Goal: Navigation & Orientation: Go to known website

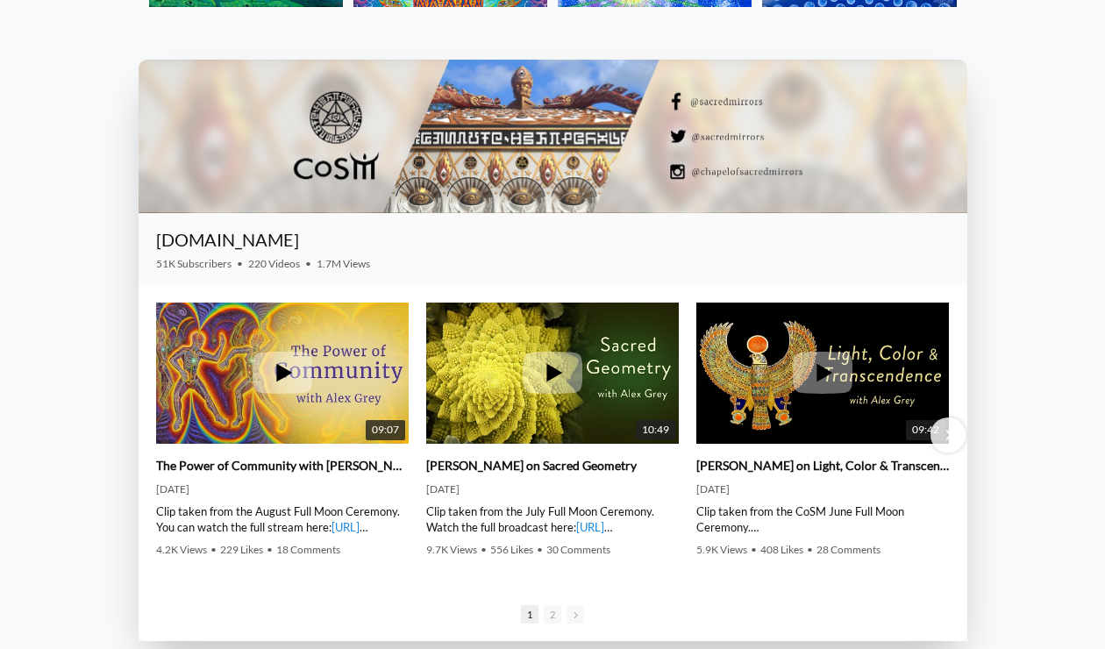
scroll to position [2302, 0]
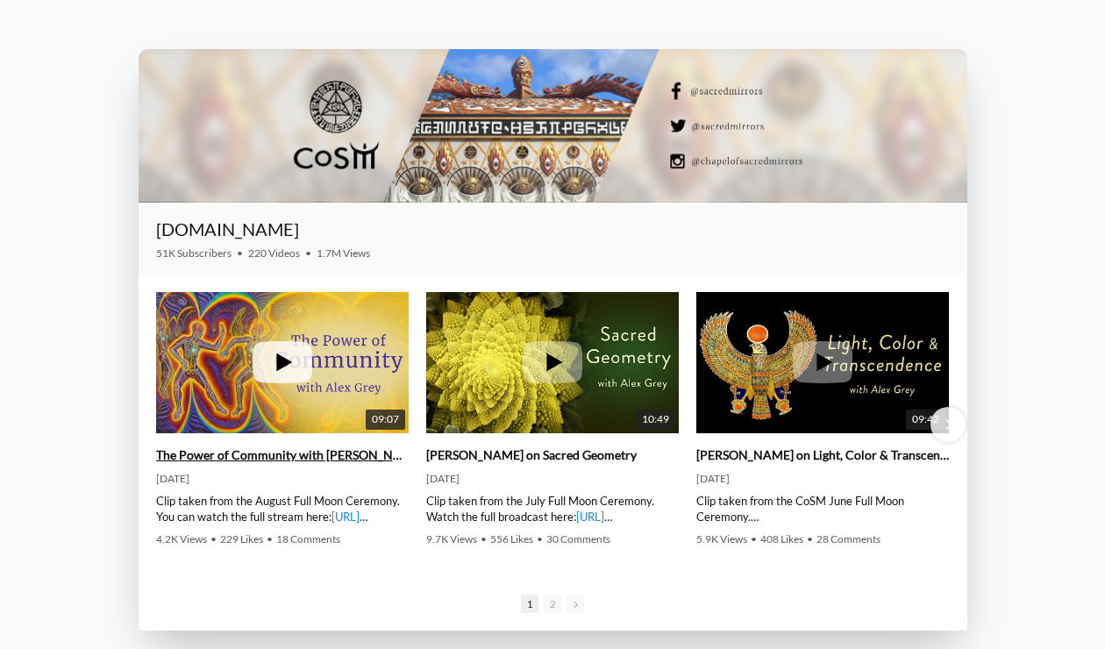
click at [275, 362] on icon at bounding box center [283, 362] width 60 height 42
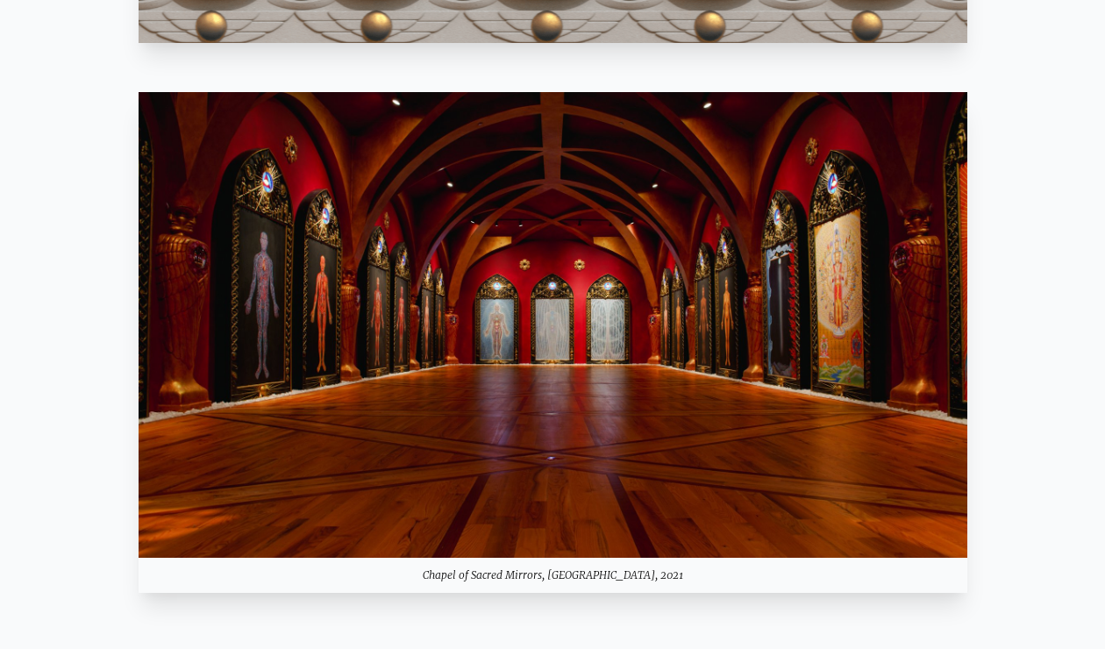
scroll to position [2236, 0]
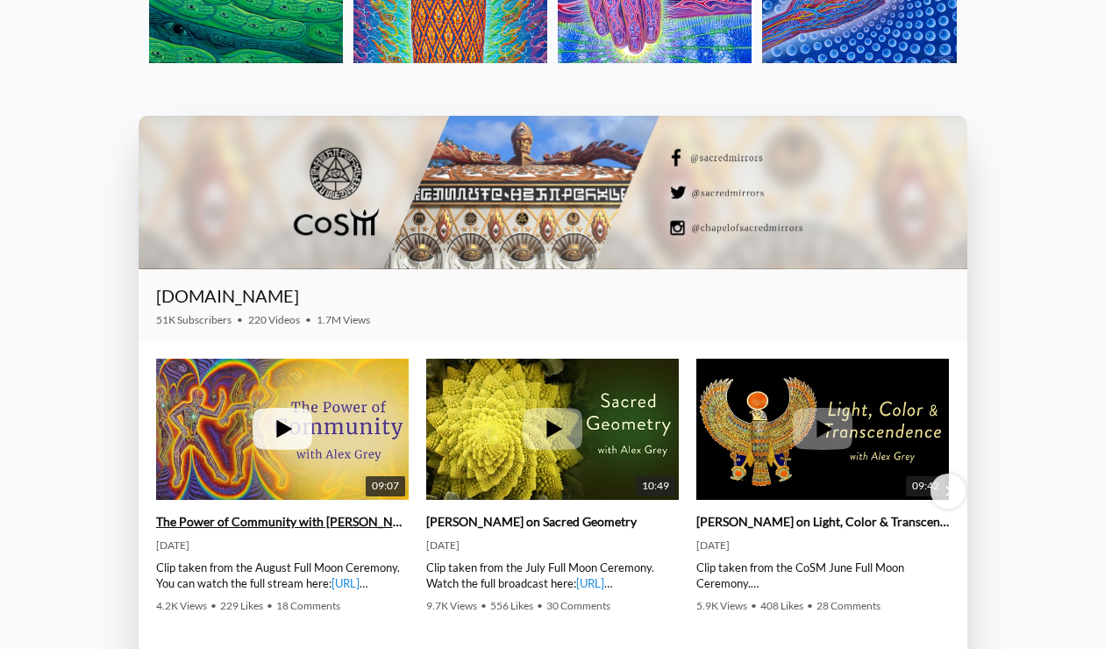
click at [277, 420] on icon at bounding box center [283, 429] width 60 height 42
click at [259, 526] on link "The Power of Community with [PERSON_NAME]" at bounding box center [282, 522] width 253 height 16
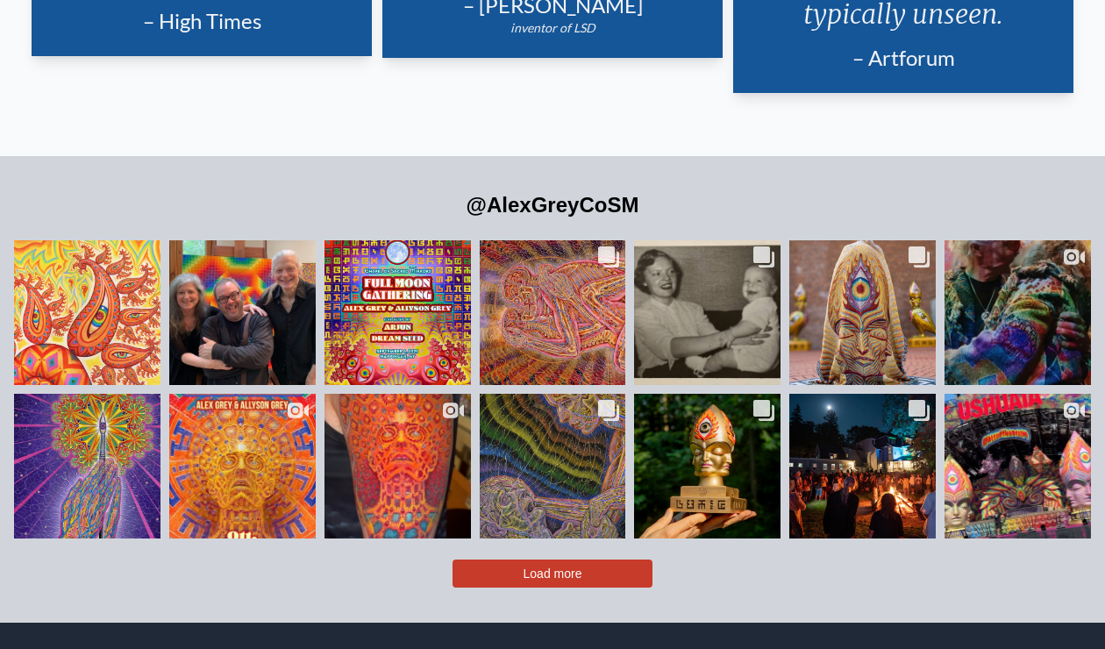
scroll to position [3581, 0]
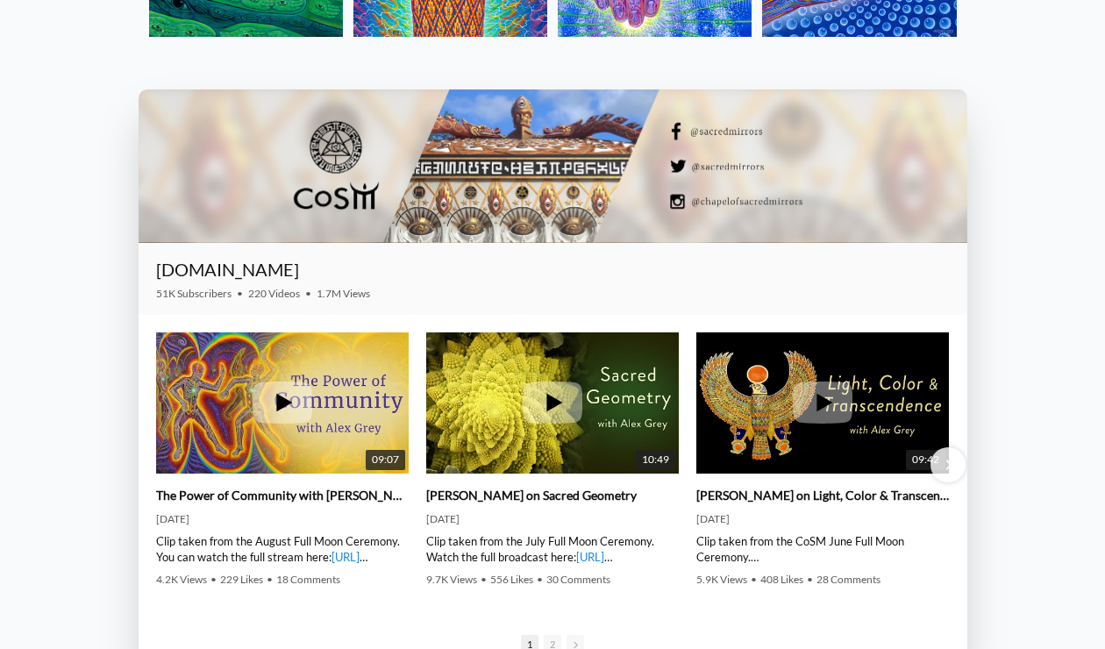
scroll to position [2287, 0]
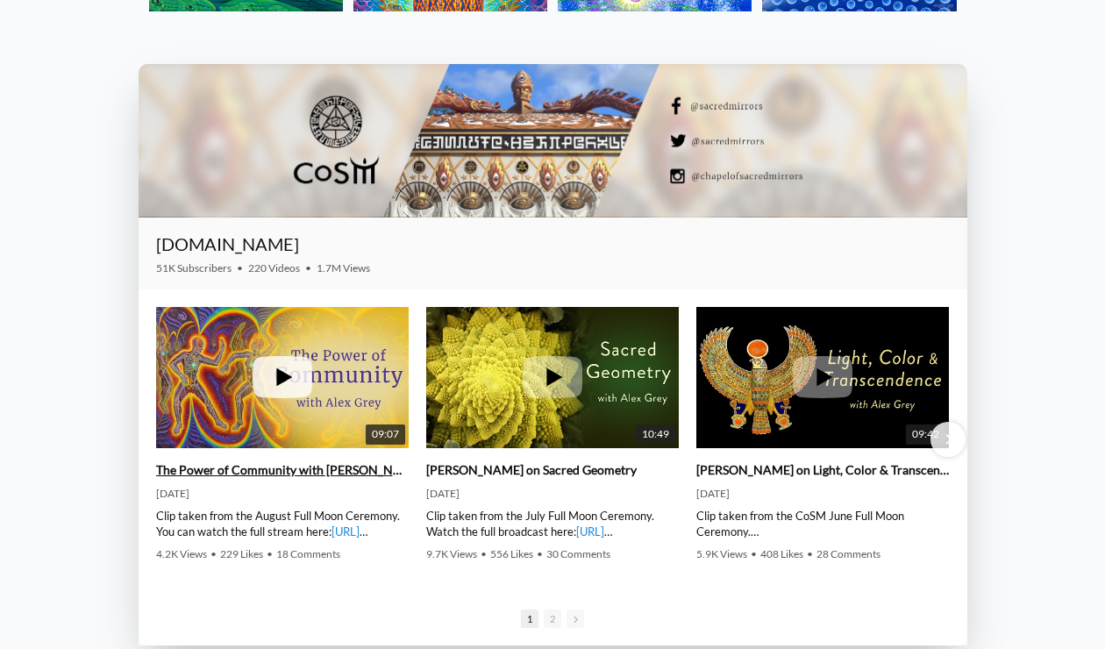
click at [280, 374] on icon at bounding box center [284, 377] width 16 height 18
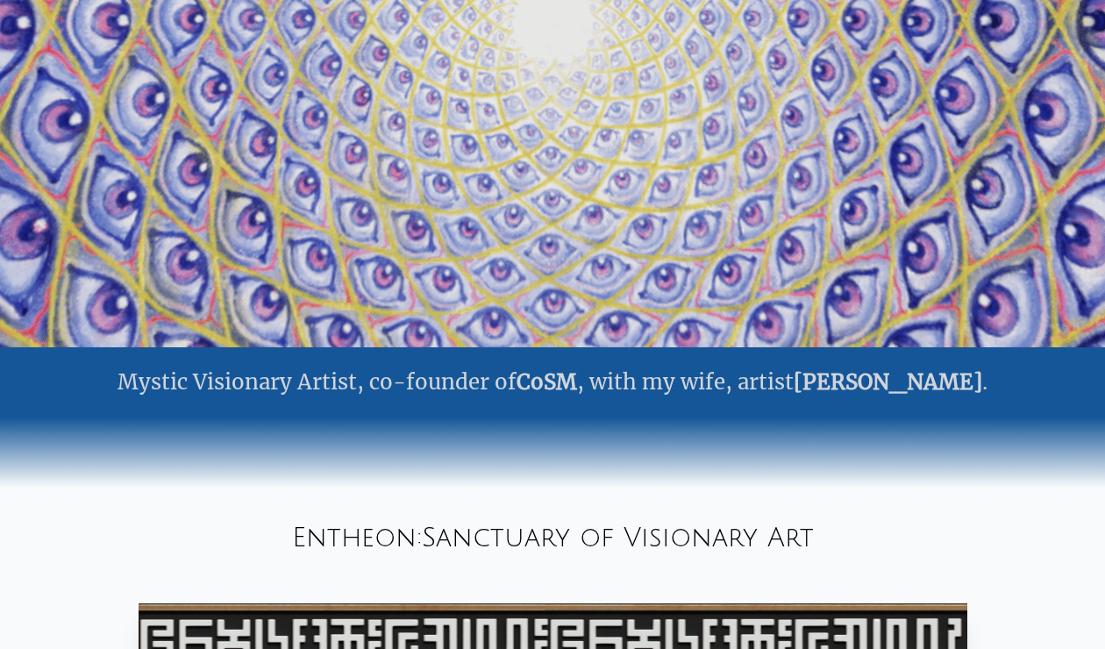
scroll to position [0, 0]
